Goal: Complete application form

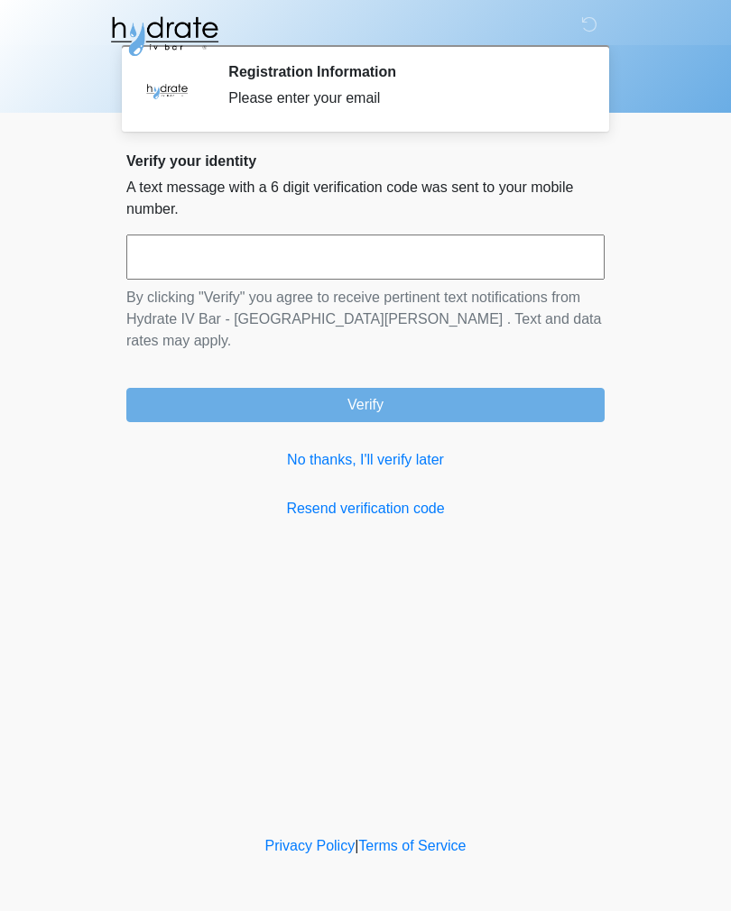
click at [218, 259] on input "text" at bounding box center [365, 257] width 478 height 45
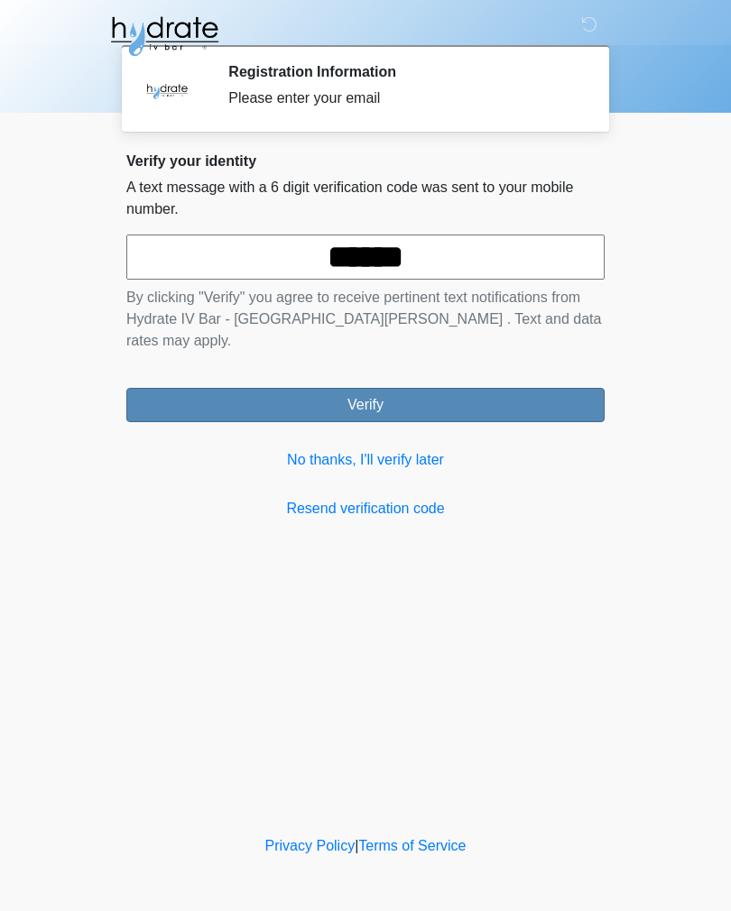
type input "******"
click at [491, 388] on button "Verify" at bounding box center [365, 405] width 478 height 34
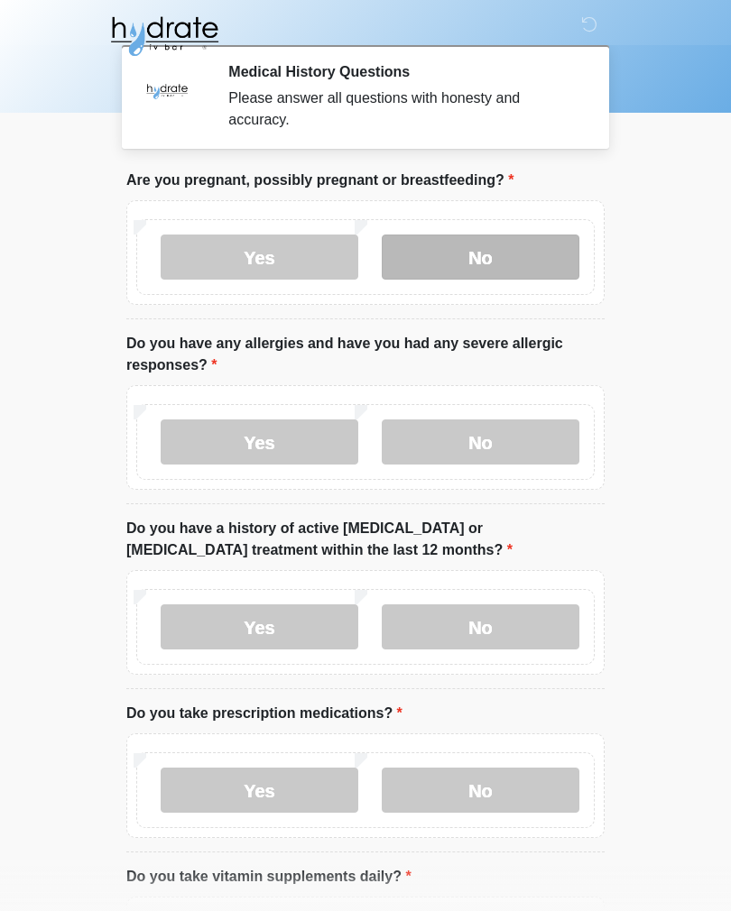
click at [495, 254] on label "No" at bounding box center [481, 257] width 198 height 45
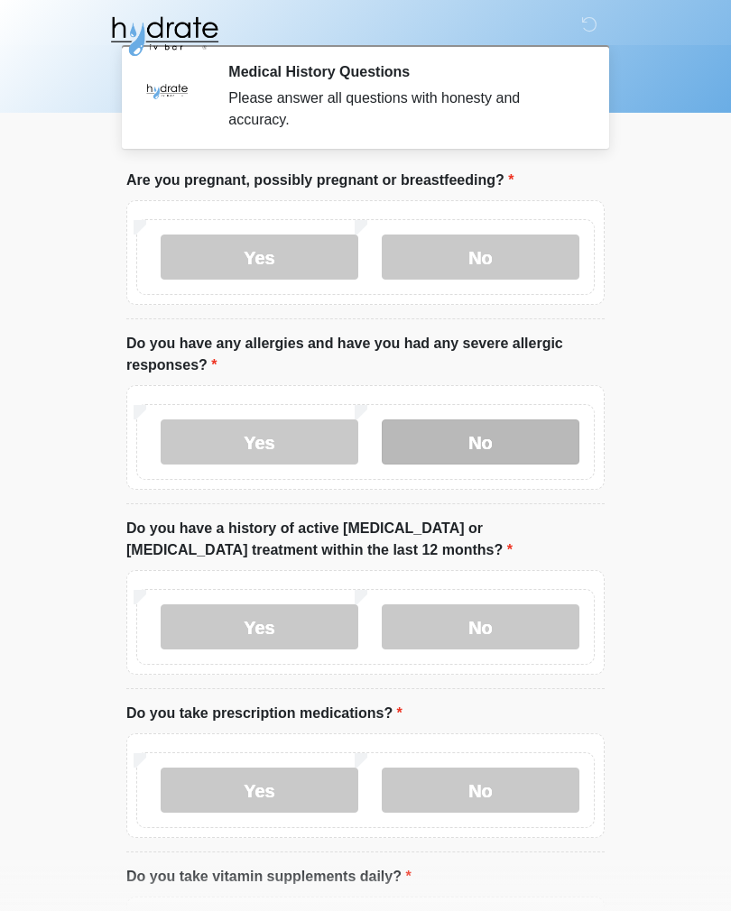
click at [544, 436] on label "No" at bounding box center [481, 442] width 198 height 45
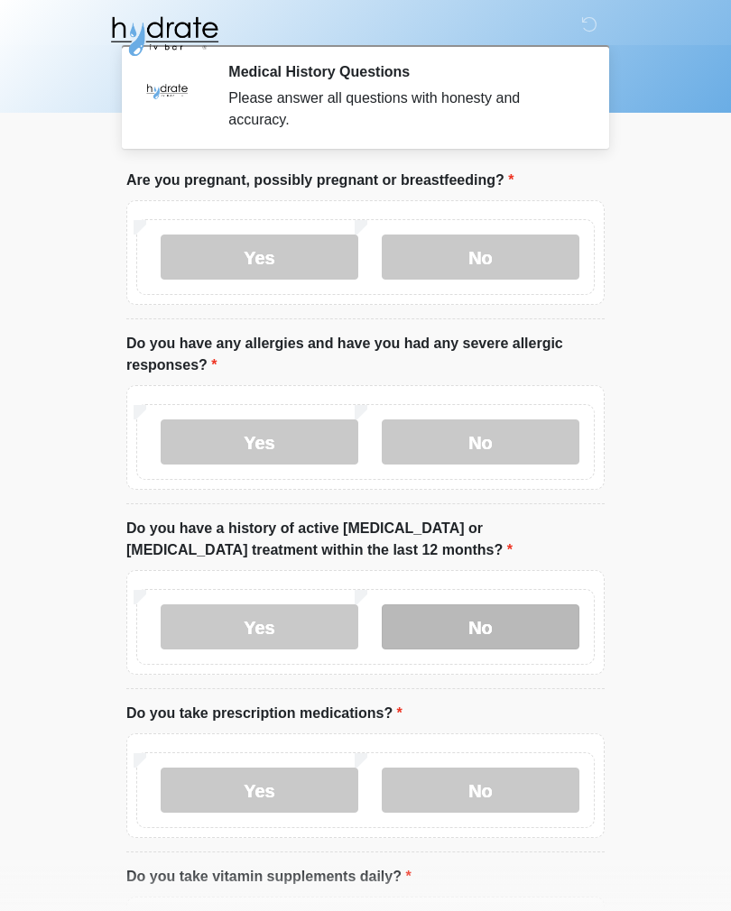
click at [550, 633] on label "No" at bounding box center [481, 627] width 198 height 45
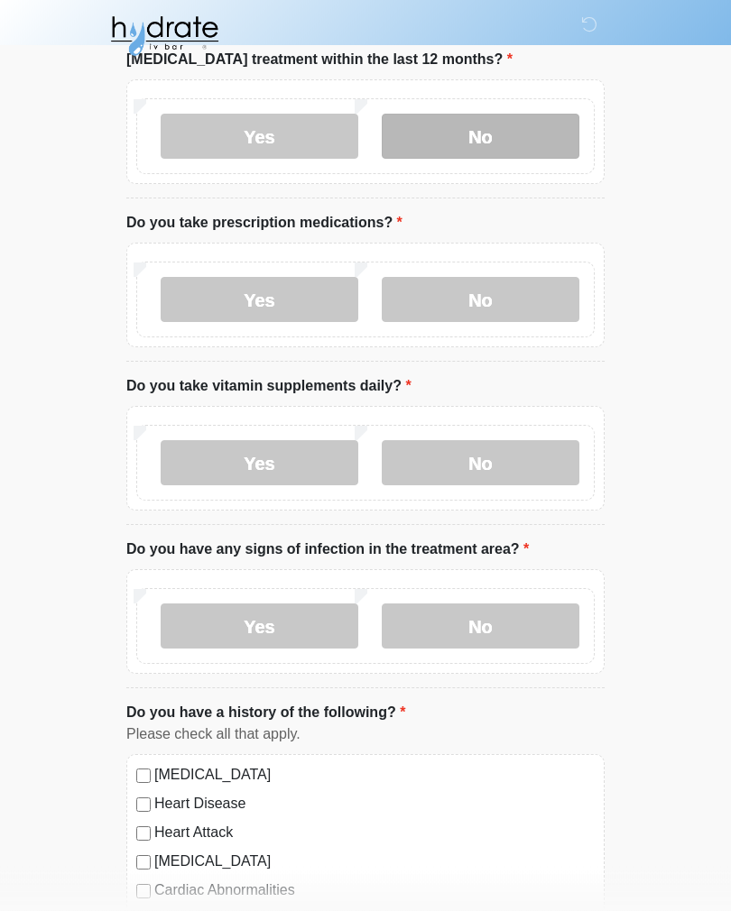
scroll to position [491, 0]
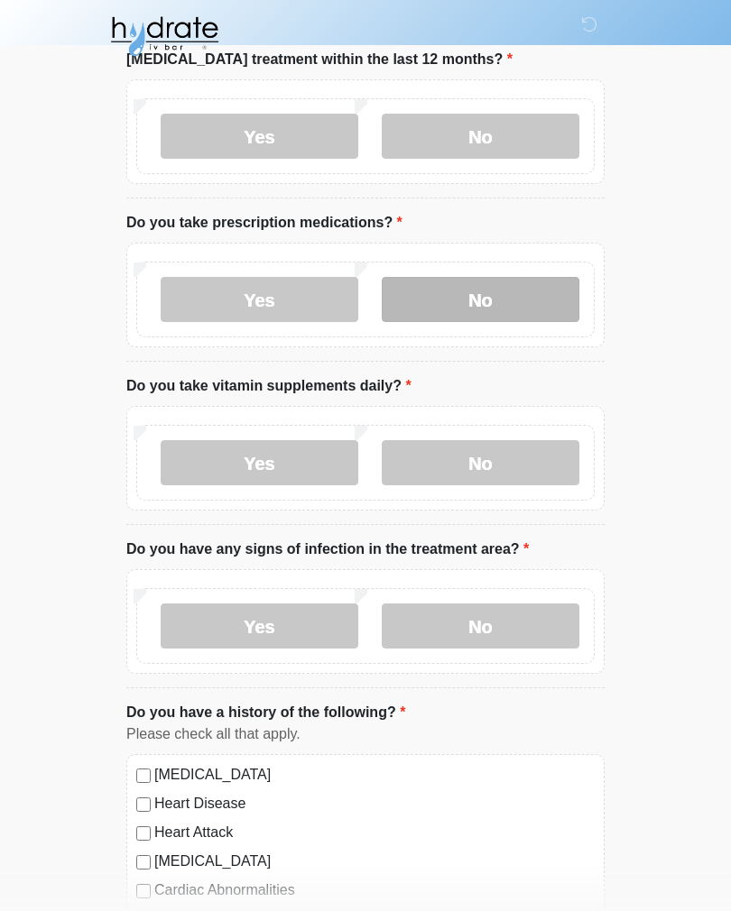
click at [519, 287] on label "No" at bounding box center [481, 299] width 198 height 45
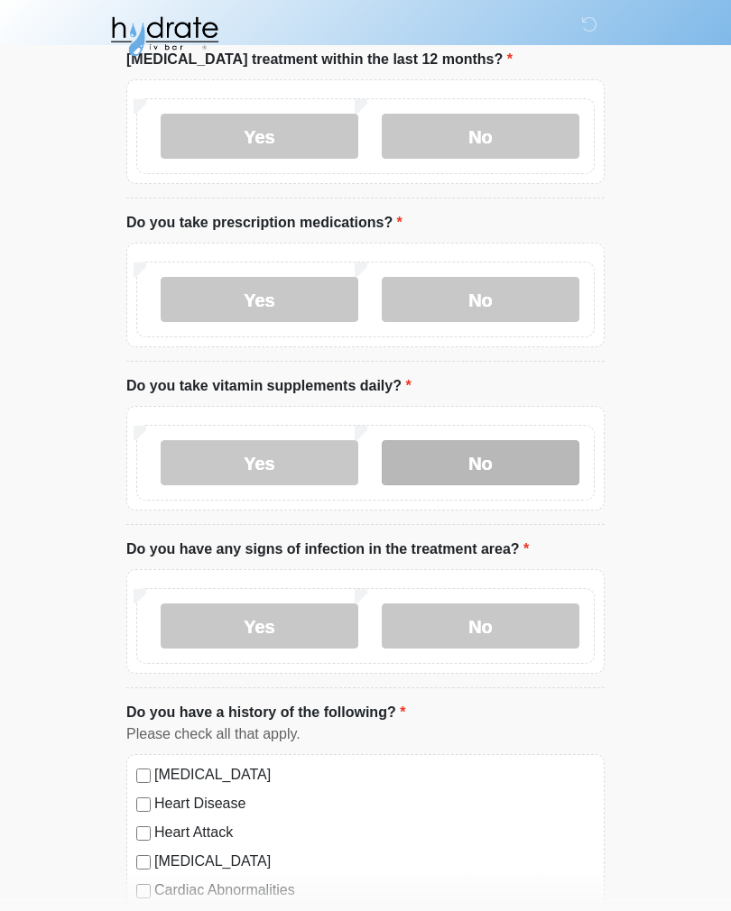
click at [532, 458] on label "No" at bounding box center [481, 462] width 198 height 45
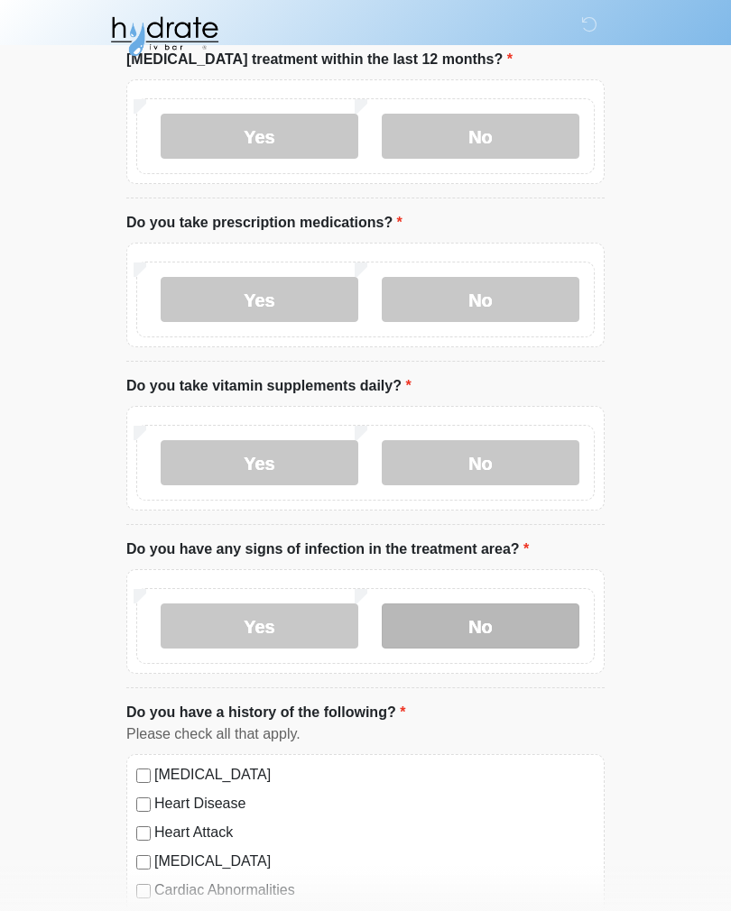
click at [532, 624] on label "No" at bounding box center [481, 626] width 198 height 45
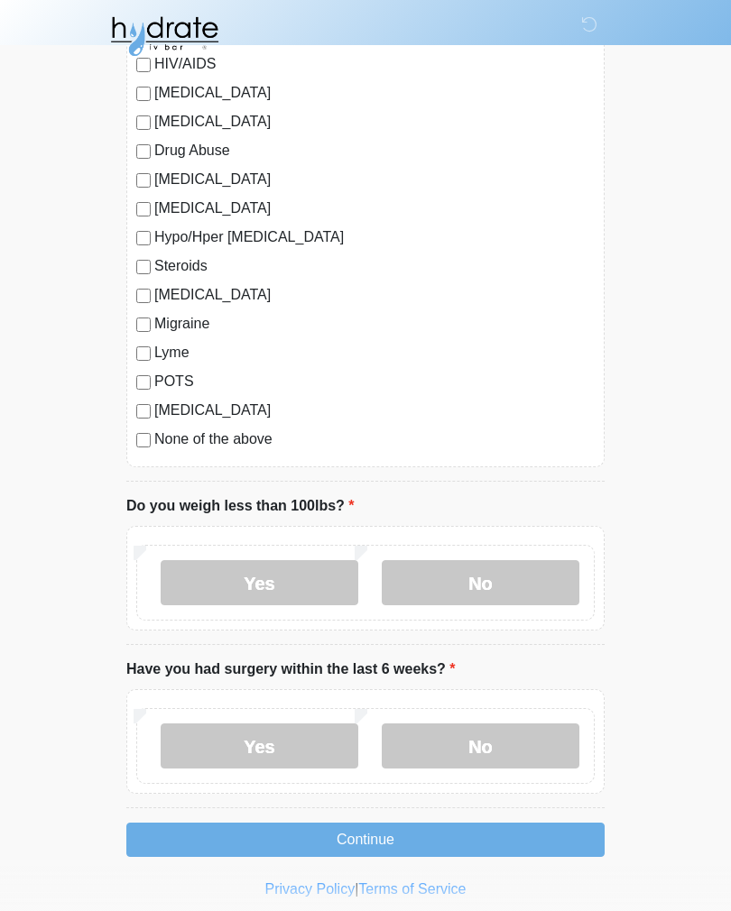
scroll to position [1754, 0]
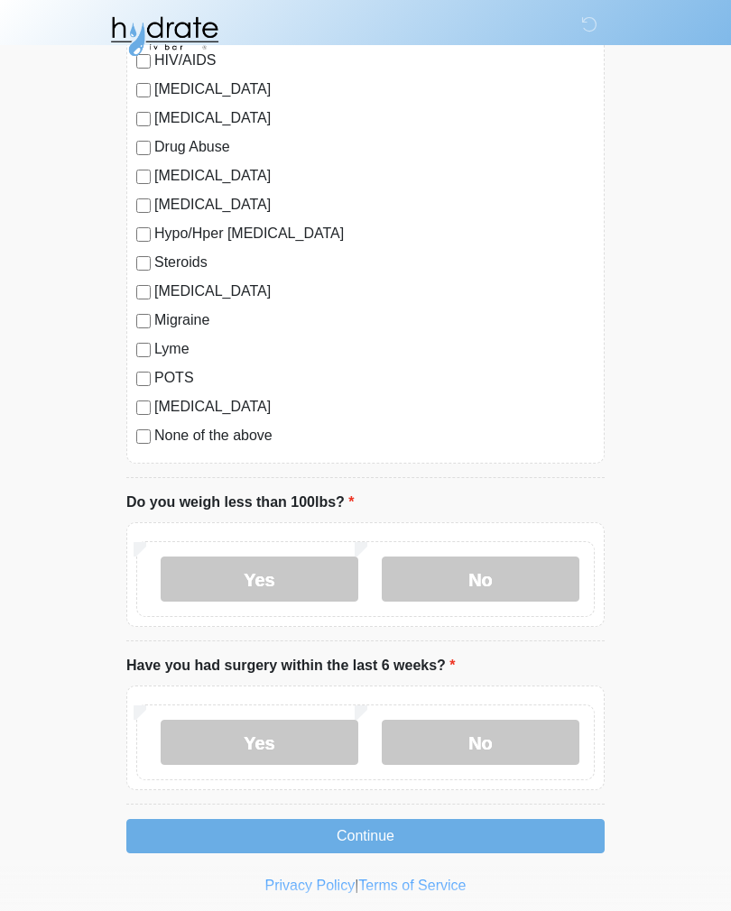
click at [180, 289] on label "[MEDICAL_DATA]" at bounding box center [374, 292] width 440 height 22
click at [485, 589] on label "No" at bounding box center [481, 579] width 198 height 45
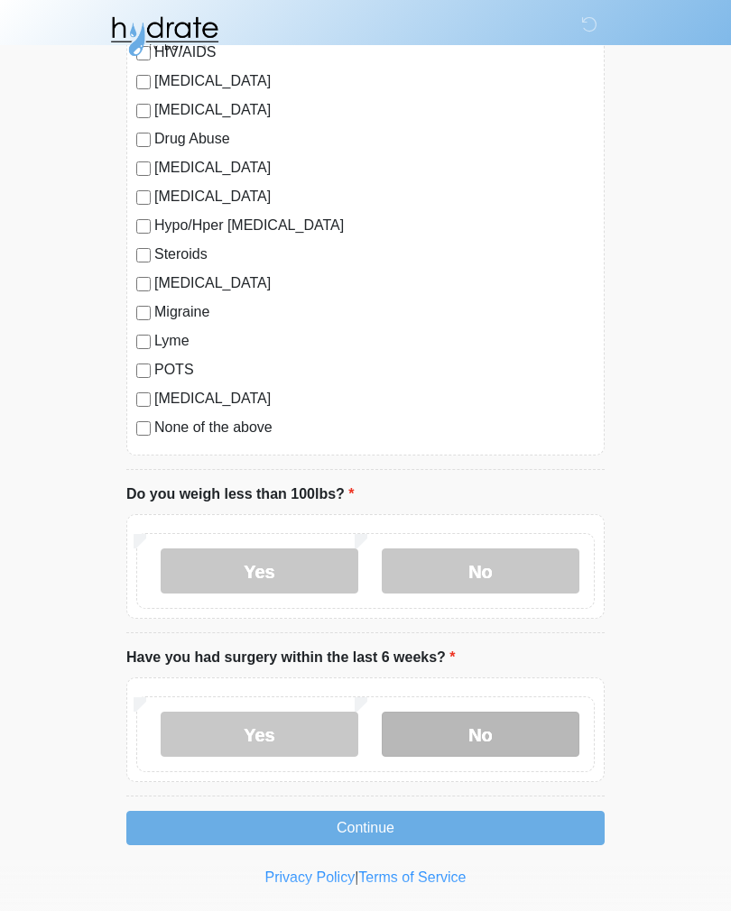
click at [524, 720] on label "No" at bounding box center [481, 734] width 198 height 45
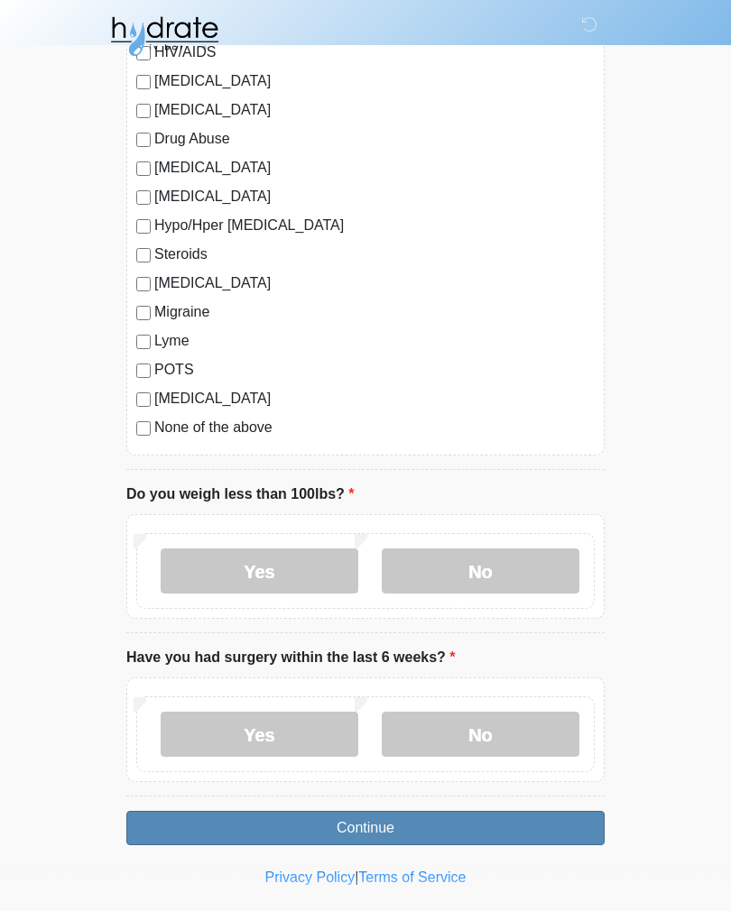
click at [516, 822] on button "Continue" at bounding box center [365, 828] width 478 height 34
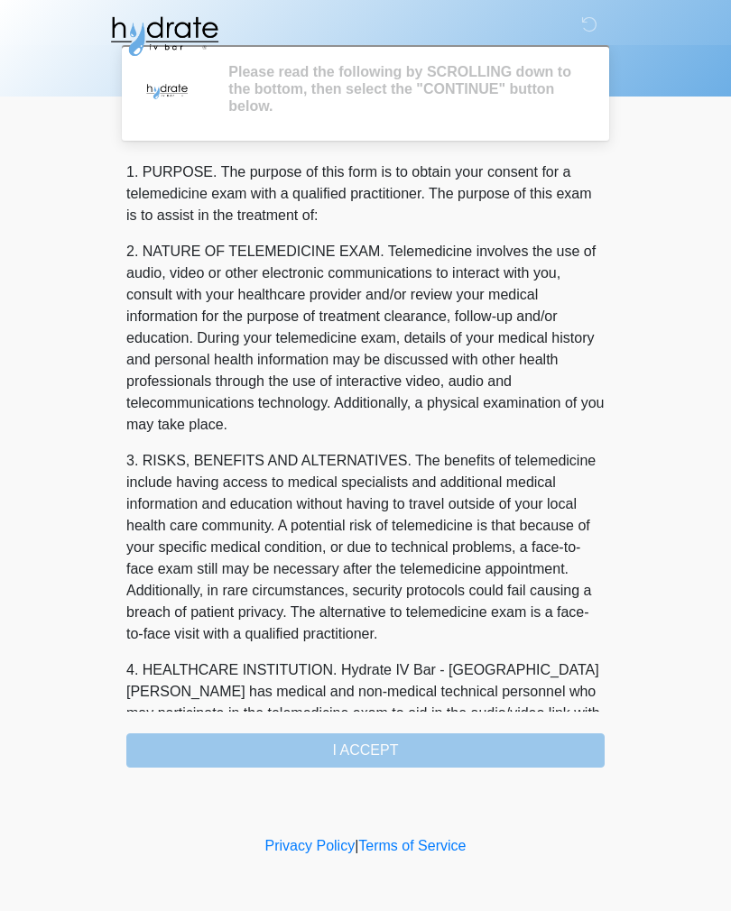
scroll to position [0, 0]
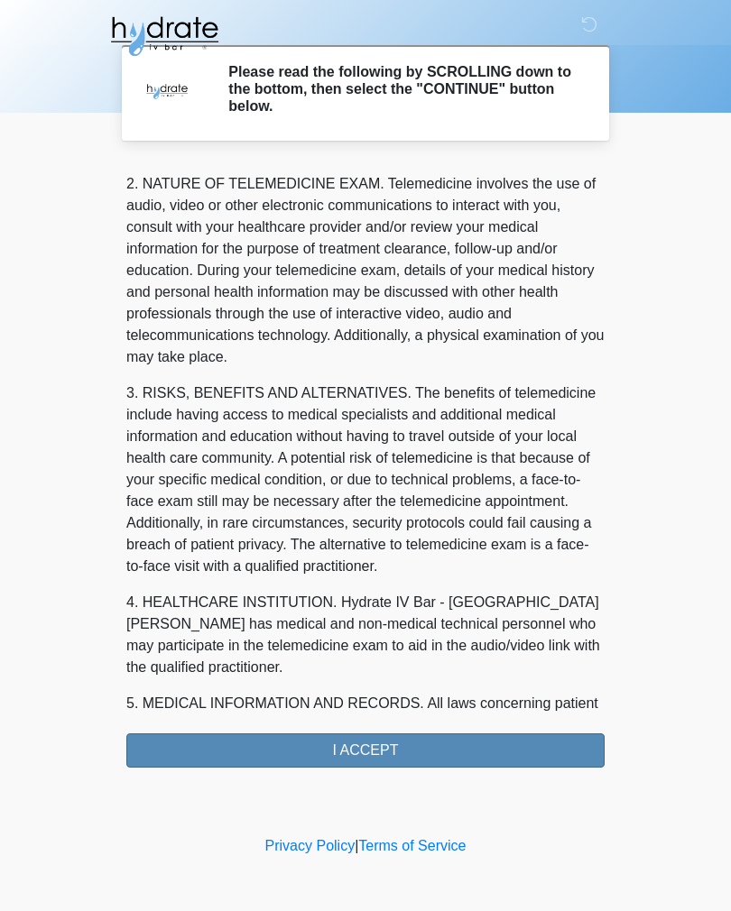
click at [489, 755] on button "I ACCEPT" at bounding box center [365, 751] width 478 height 34
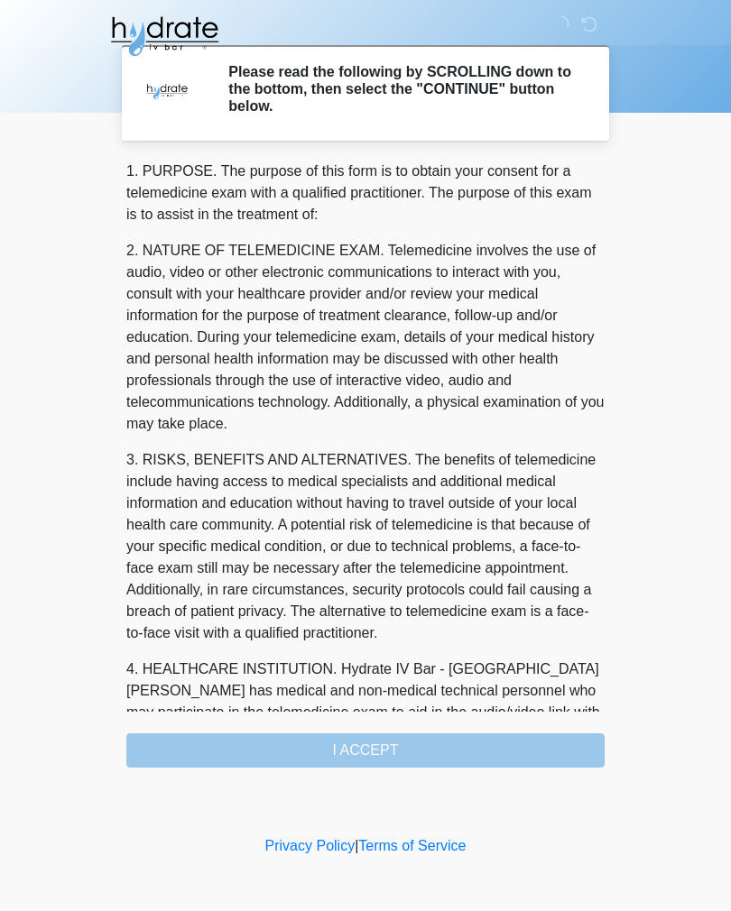
scroll to position [-4, 0]
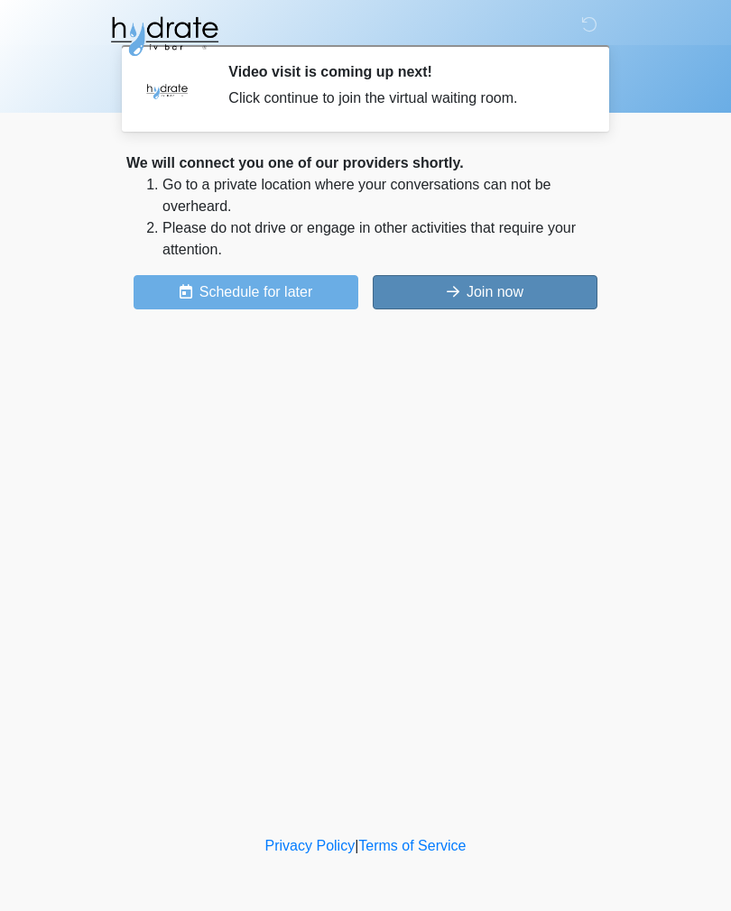
click at [533, 281] on button "Join now" at bounding box center [485, 292] width 225 height 34
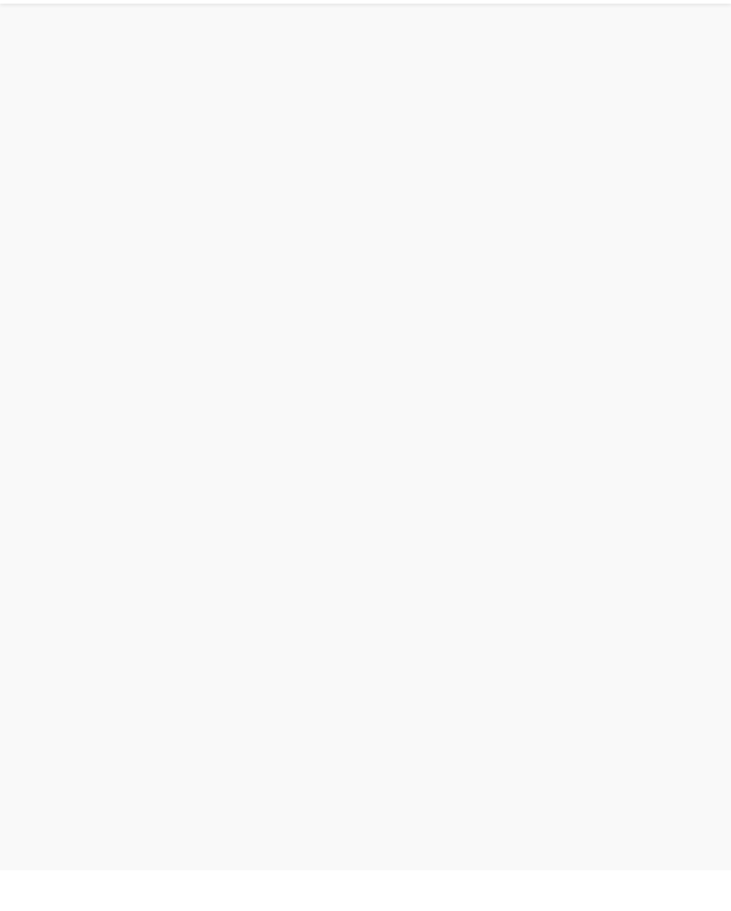
scroll to position [5, 0]
